Goal: Obtain resource: Obtain resource

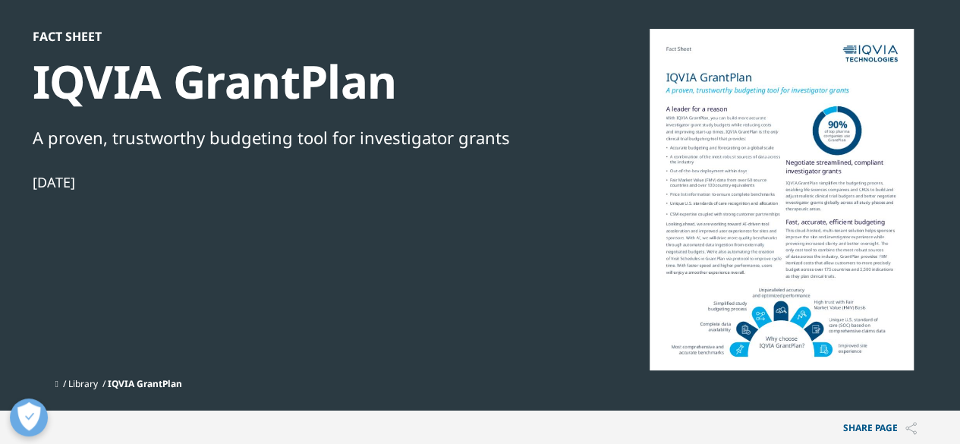
click at [80, 77] on div "IQVIA GrantPlan" at bounding box center [293, 81] width 521 height 57
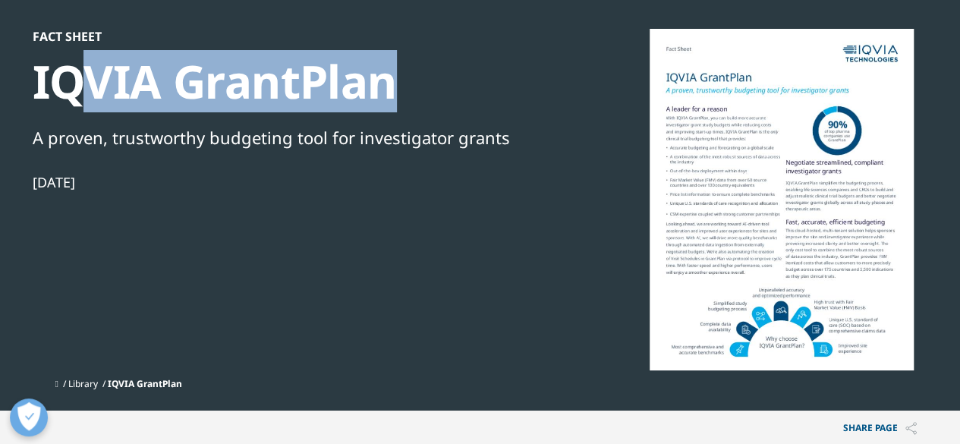
drag, startPoint x: 74, startPoint y: 81, endPoint x: 447, endPoint y: 109, distance: 373.8
click at [447, 109] on div "IQVIA GrantPlan" at bounding box center [293, 81] width 521 height 57
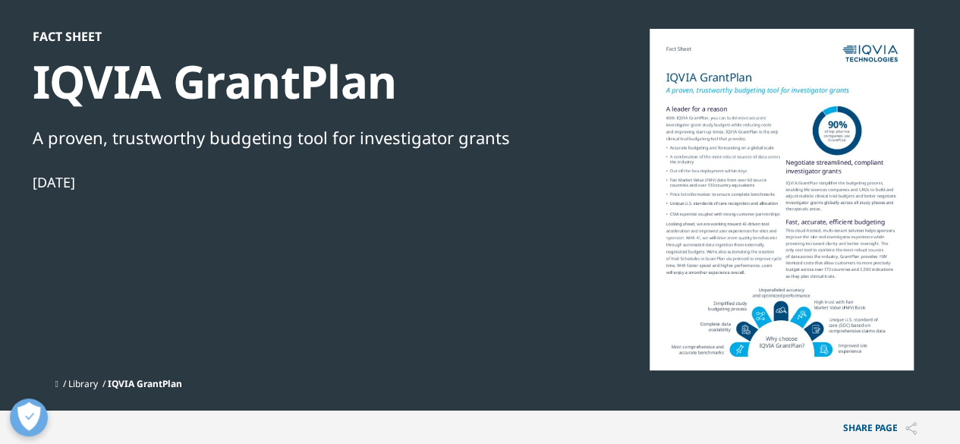
drag, startPoint x: 447, startPoint y: 109, endPoint x: 307, endPoint y: 154, distance: 147.7
click at [307, 154] on div "Fact Sheet IQVIA GrantPlan A proven, trustworthy budgeting tool for investigato…" at bounding box center [293, 200] width 521 height 342
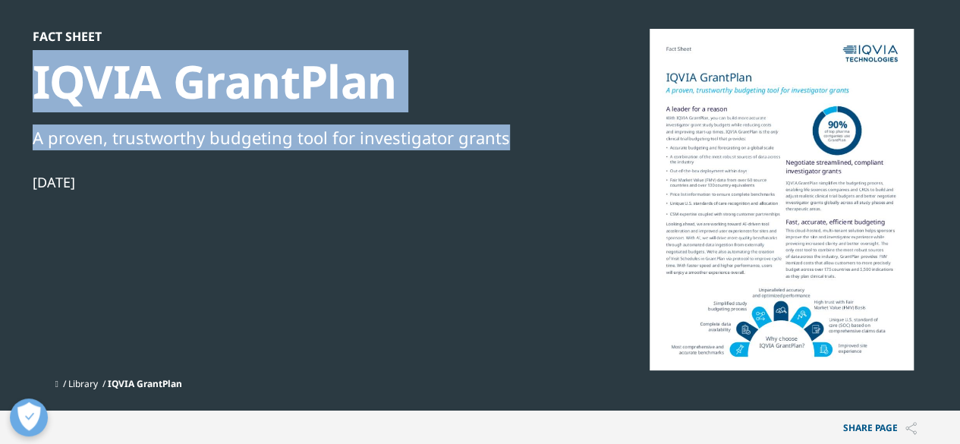
drag, startPoint x: 508, startPoint y: 144, endPoint x: 35, endPoint y: 99, distance: 475.2
click at [35, 99] on div "Fact Sheet IQVIA GrantPlan A proven, trustworthy budgeting tool for investigato…" at bounding box center [293, 200] width 521 height 342
copy div "IQVIA GrantPlan A proven, trustworthy budgeting tool for investigator grants"
